Goal: Transaction & Acquisition: Obtain resource

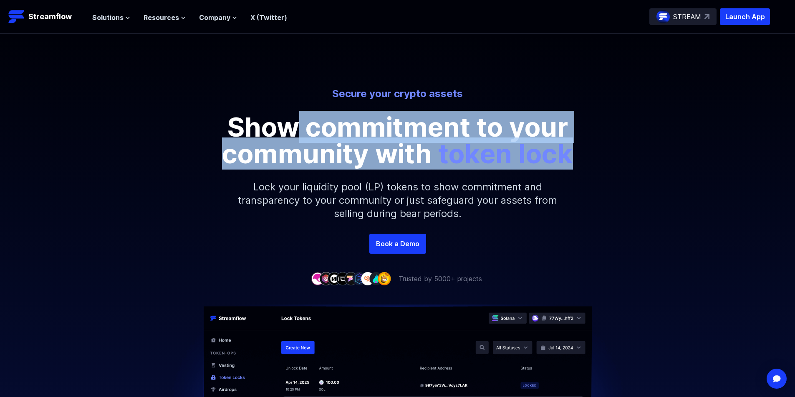
click at [592, 149] on div "Secure your crypto assets Show commitment to your community with token lock" at bounding box center [397, 127] width 475 height 80
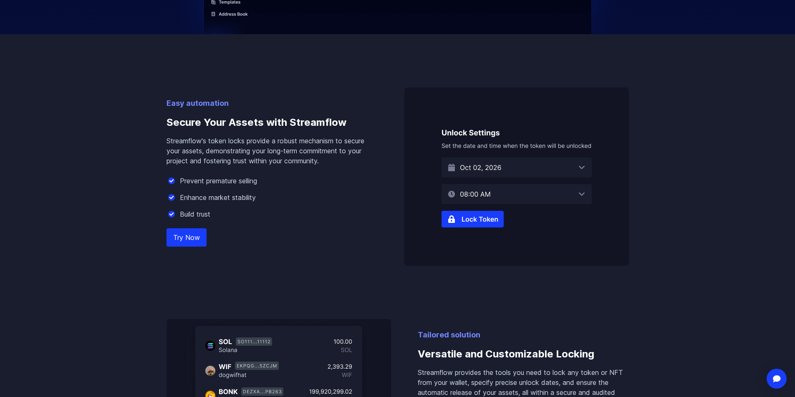
scroll to position [459, 0]
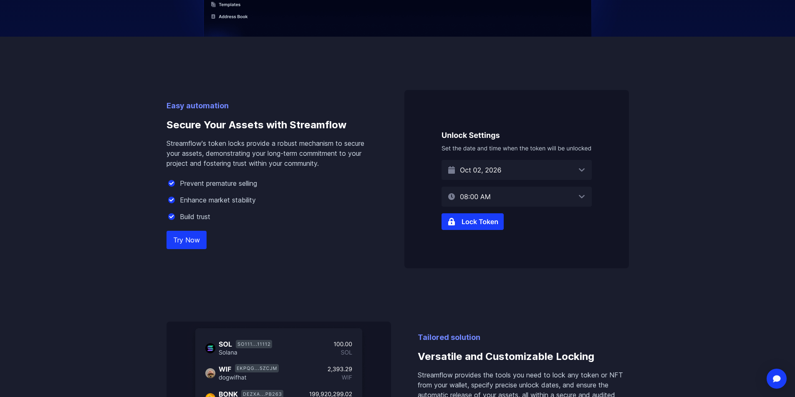
click at [478, 225] on img at bounding box center [516, 179] width 224 height 179
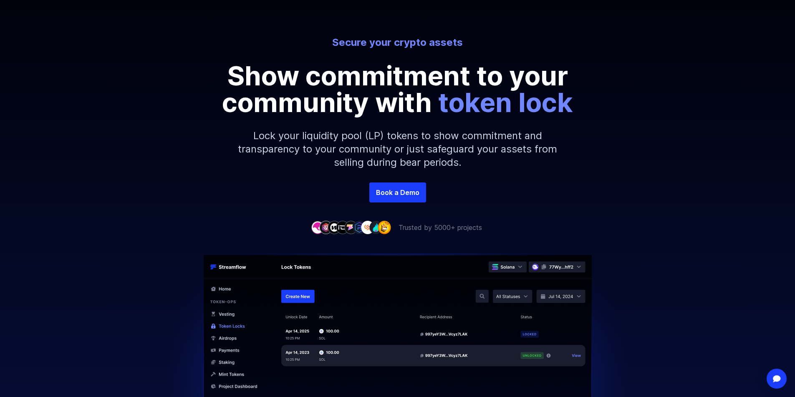
scroll to position [42, 0]
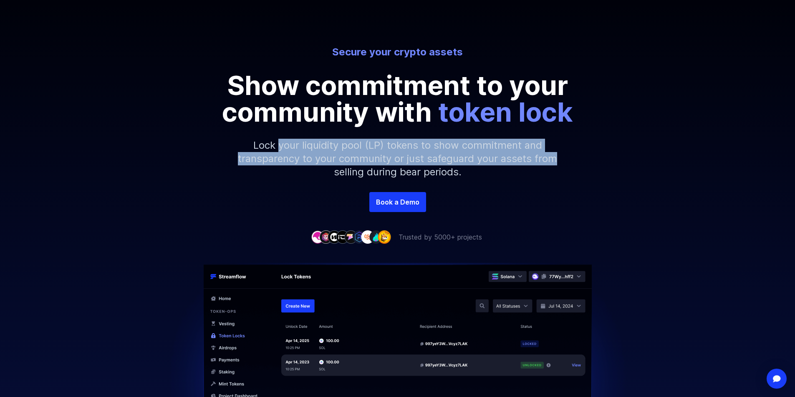
drag, startPoint x: 282, startPoint y: 149, endPoint x: 582, endPoint y: 160, distance: 300.5
click at [582, 160] on div "Secure your crypto assets Show commitment to your community with token lock Loc…" at bounding box center [397, 118] width 795 height 147
drag, startPoint x: 252, startPoint y: 143, endPoint x: 610, endPoint y: 173, distance: 358.7
click at [610, 173] on div "Secure your crypto assets Show commitment to your community with token lock Loc…" at bounding box center [397, 118] width 795 height 147
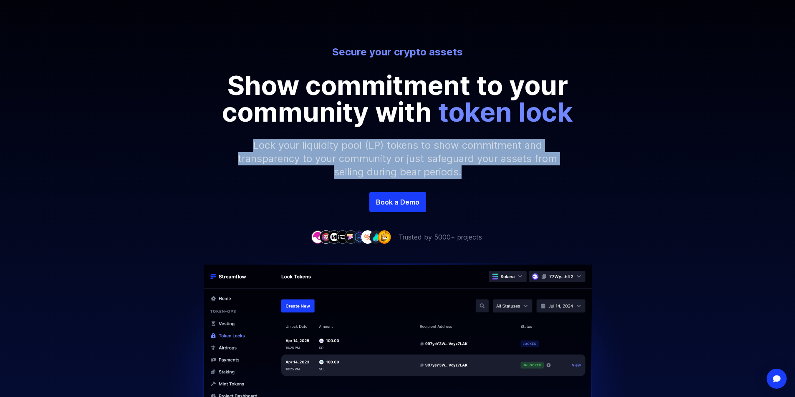
click at [610, 173] on div "Secure your crypto assets Show commitment to your community with token lock Loc…" at bounding box center [397, 118] width 795 height 147
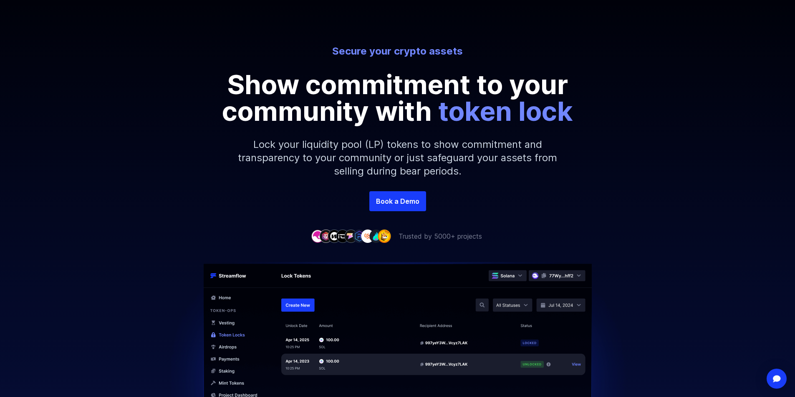
scroll to position [83, 0]
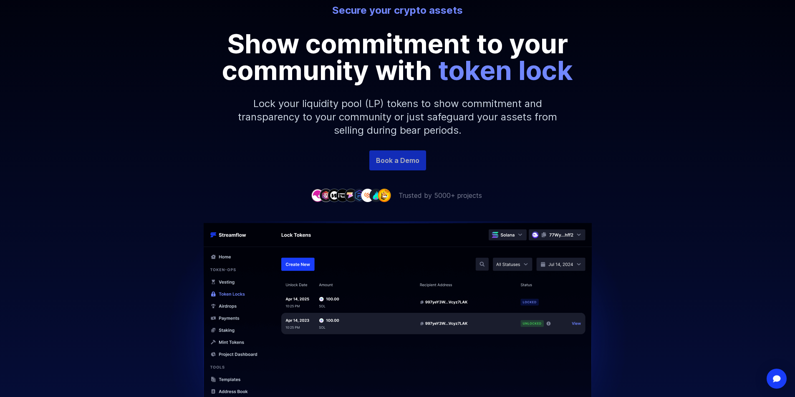
click at [398, 157] on link "Book a Demo" at bounding box center [397, 161] width 57 height 20
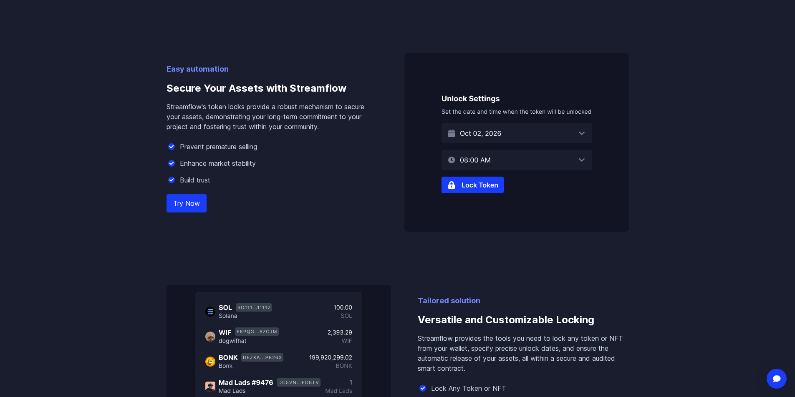
scroll to position [500, 0]
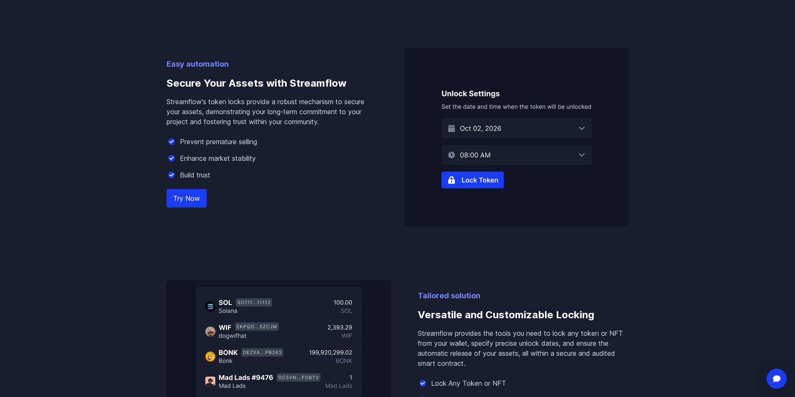
click at [485, 179] on img at bounding box center [516, 137] width 224 height 179
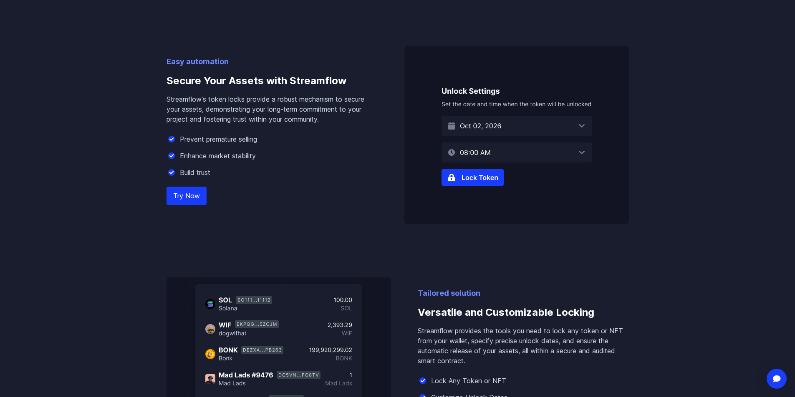
scroll to position [417, 0]
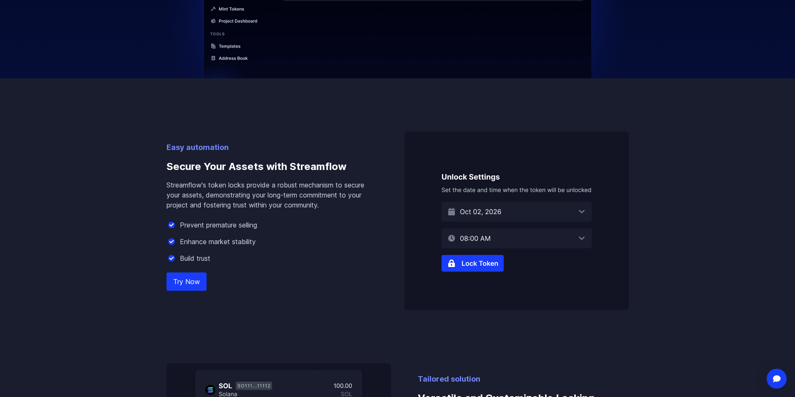
click at [186, 280] on link "Try Now" at bounding box center [186, 282] width 40 height 18
